Goal: Task Accomplishment & Management: Complete application form

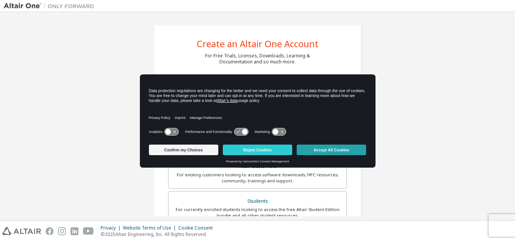
click at [314, 148] on button "Accept All Cookies" at bounding box center [331, 149] width 69 height 11
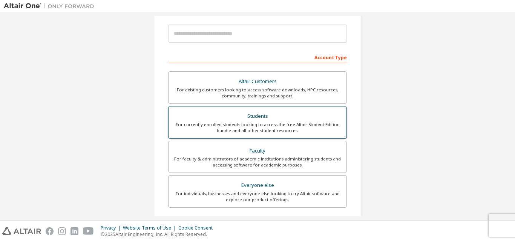
scroll to position [75, 0]
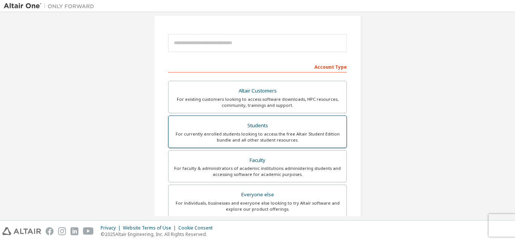
click at [245, 140] on div "For currently enrolled students looking to access the free Altair Student Editi…" at bounding box center [257, 137] width 169 height 12
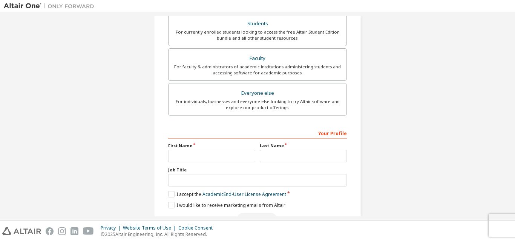
scroll to position [219, 0]
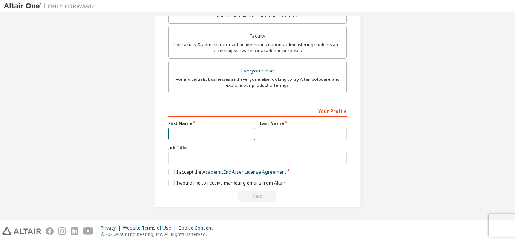
click at [213, 136] on input "text" at bounding box center [211, 133] width 87 height 12
type input "*******"
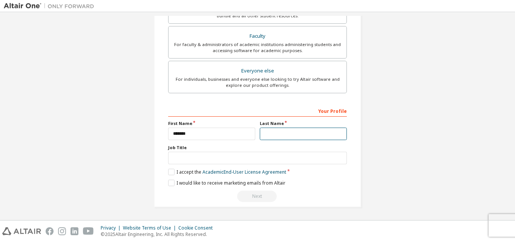
click at [260, 133] on input "text" at bounding box center [303, 133] width 87 height 12
type input "********"
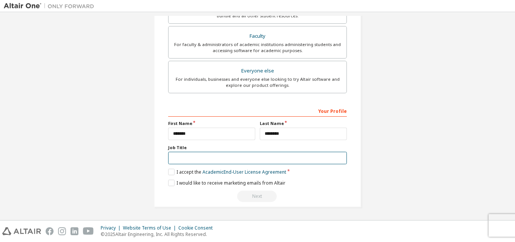
click at [217, 159] on input "text" at bounding box center [257, 158] width 179 height 12
type input "*******"
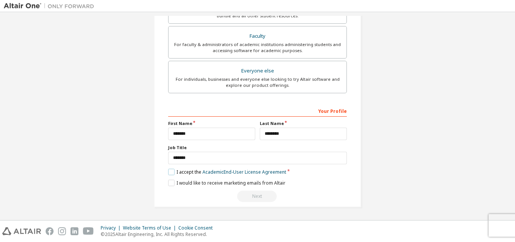
click at [169, 171] on label "I accept the Academic End-User License Agreement" at bounding box center [227, 172] width 118 height 6
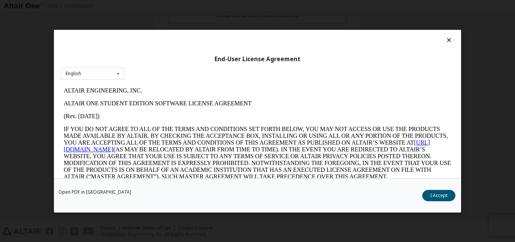
scroll to position [0, 0]
click at [118, 76] on icon at bounding box center [117, 73] width 9 height 12
click at [119, 76] on icon at bounding box center [117, 73] width 9 height 12
click at [440, 191] on button "I Accept" at bounding box center [438, 194] width 33 height 11
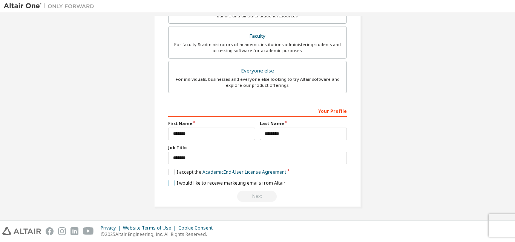
click at [168, 184] on label "I would like to receive marketing emails from Altair" at bounding box center [226, 182] width 117 height 6
click at [169, 171] on label "I accept the Academic End-User License Agreement" at bounding box center [227, 172] width 118 height 6
click at [170, 170] on label "I accept the Academic End-User License Agreement" at bounding box center [227, 172] width 118 height 6
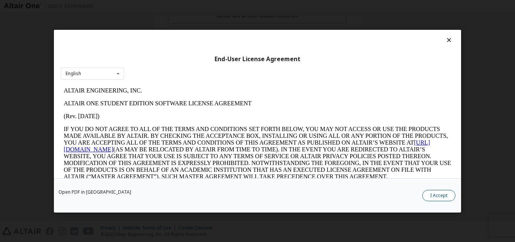
click at [432, 196] on button "I Accept" at bounding box center [438, 194] width 33 height 11
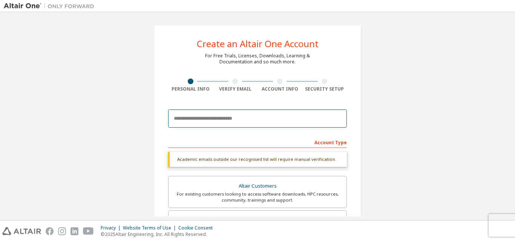
click at [201, 120] on input "email" at bounding box center [257, 118] width 179 height 18
type input "**********"
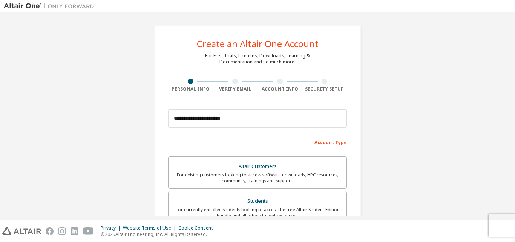
click at [318, 143] on div "Account Type" at bounding box center [257, 142] width 179 height 12
drag, startPoint x: 315, startPoint y: 143, endPoint x: 319, endPoint y: 145, distance: 4.6
click at [316, 143] on div "Account Type" at bounding box center [257, 142] width 179 height 12
drag, startPoint x: 345, startPoint y: 142, endPoint x: 313, endPoint y: 144, distance: 31.4
click at [313, 144] on div "Account Type" at bounding box center [257, 142] width 179 height 12
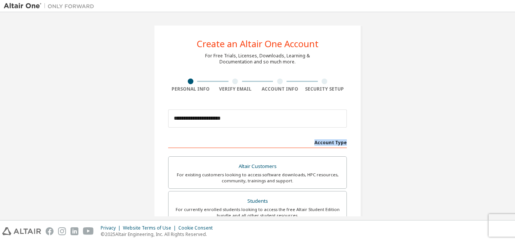
click at [313, 143] on div "Account Type" at bounding box center [257, 142] width 179 height 12
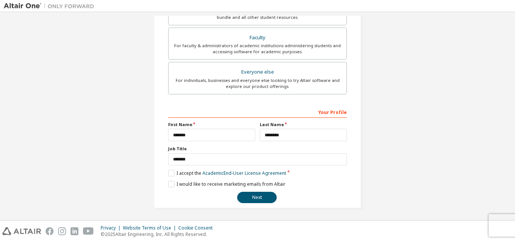
scroll to position [199, 0]
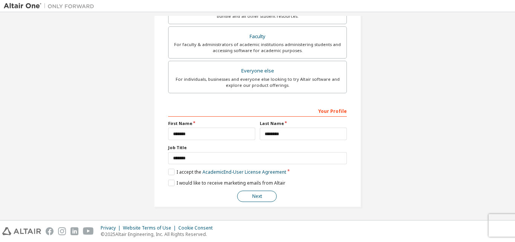
click at [259, 198] on button "Next" at bounding box center [257, 195] width 40 height 11
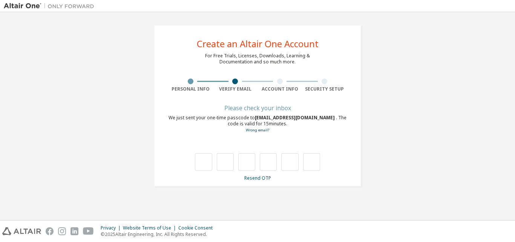
type input "*"
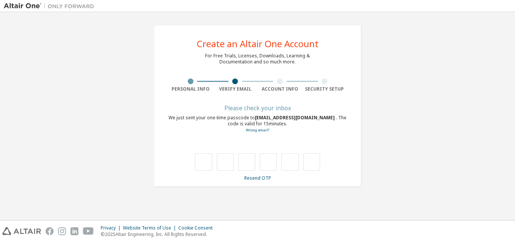
type input "*"
